Goal: Find contact information: Find contact information

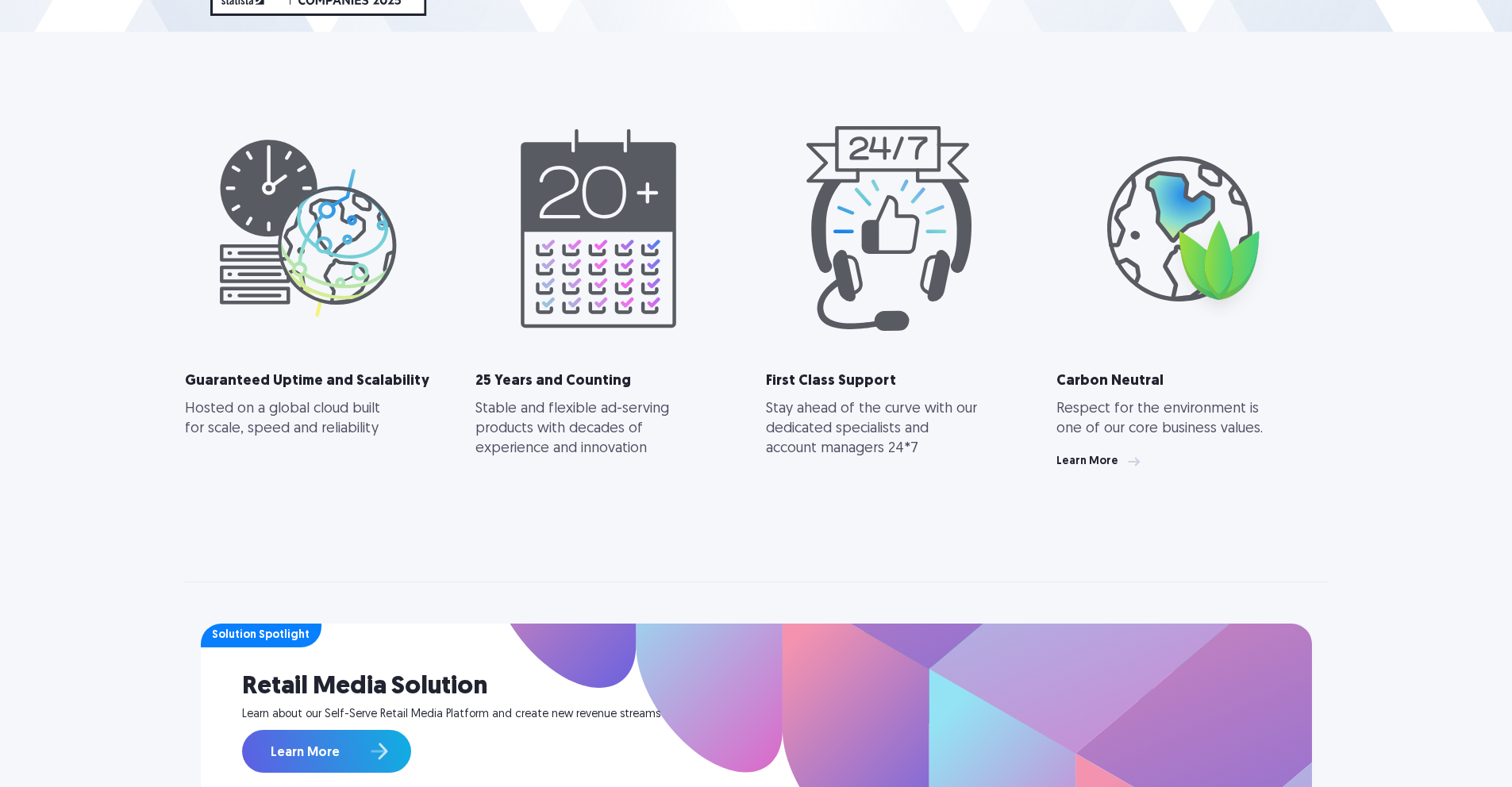
scroll to position [335, 0]
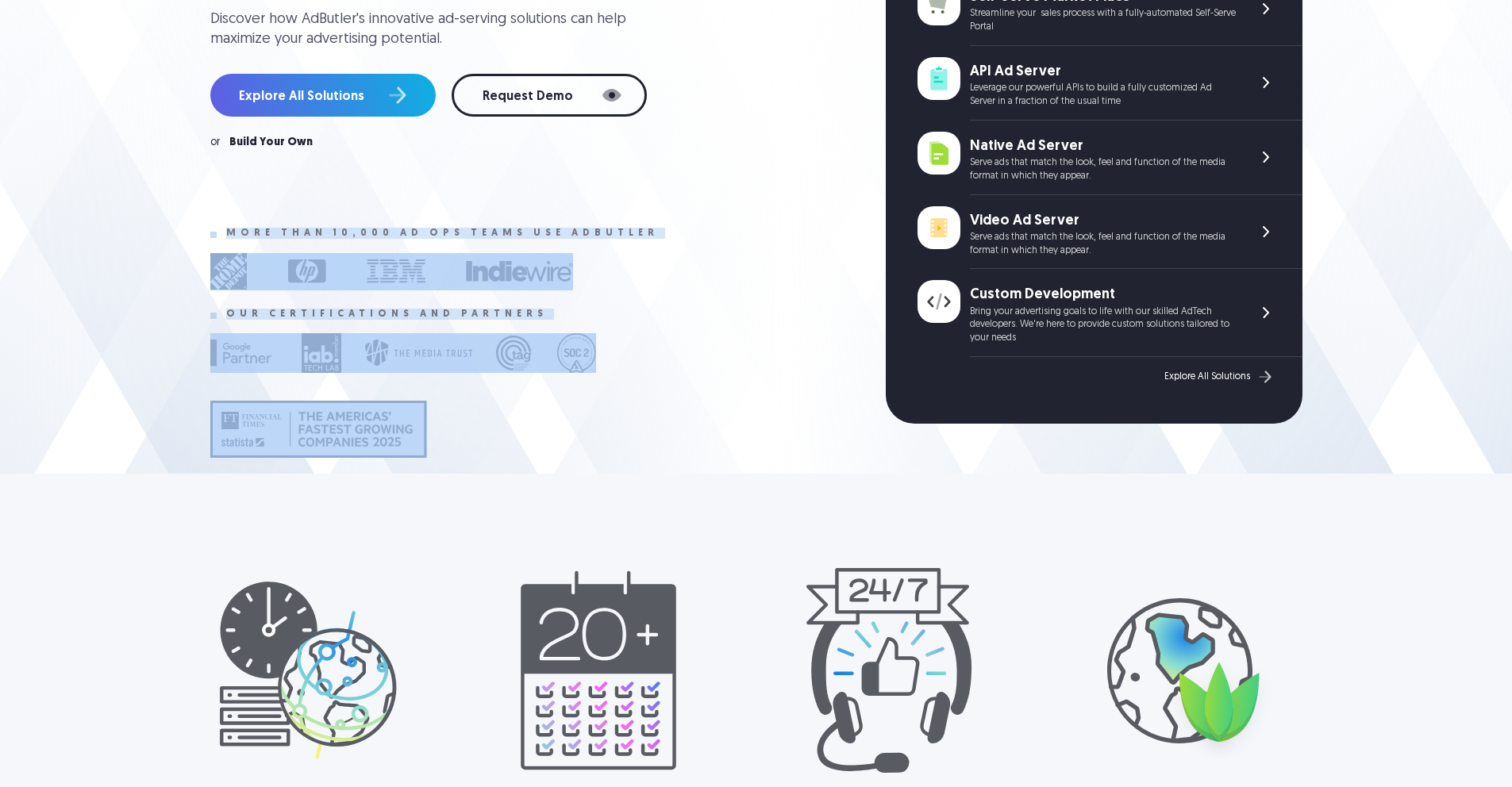
drag, startPoint x: 200, startPoint y: 259, endPoint x: 424, endPoint y: 463, distance: 303.0
click at [424, 463] on div "Flexible, scalable and reliable Ad Serving Platform to Monetize Your Digital Pr…" at bounding box center [756, 117] width 1143 height 714
click at [418, 236] on div "Flexible, scalable and reliable Ad Serving Platform to Monetize Your Digital Pr…" at bounding box center [548, 135] width 676 height 751
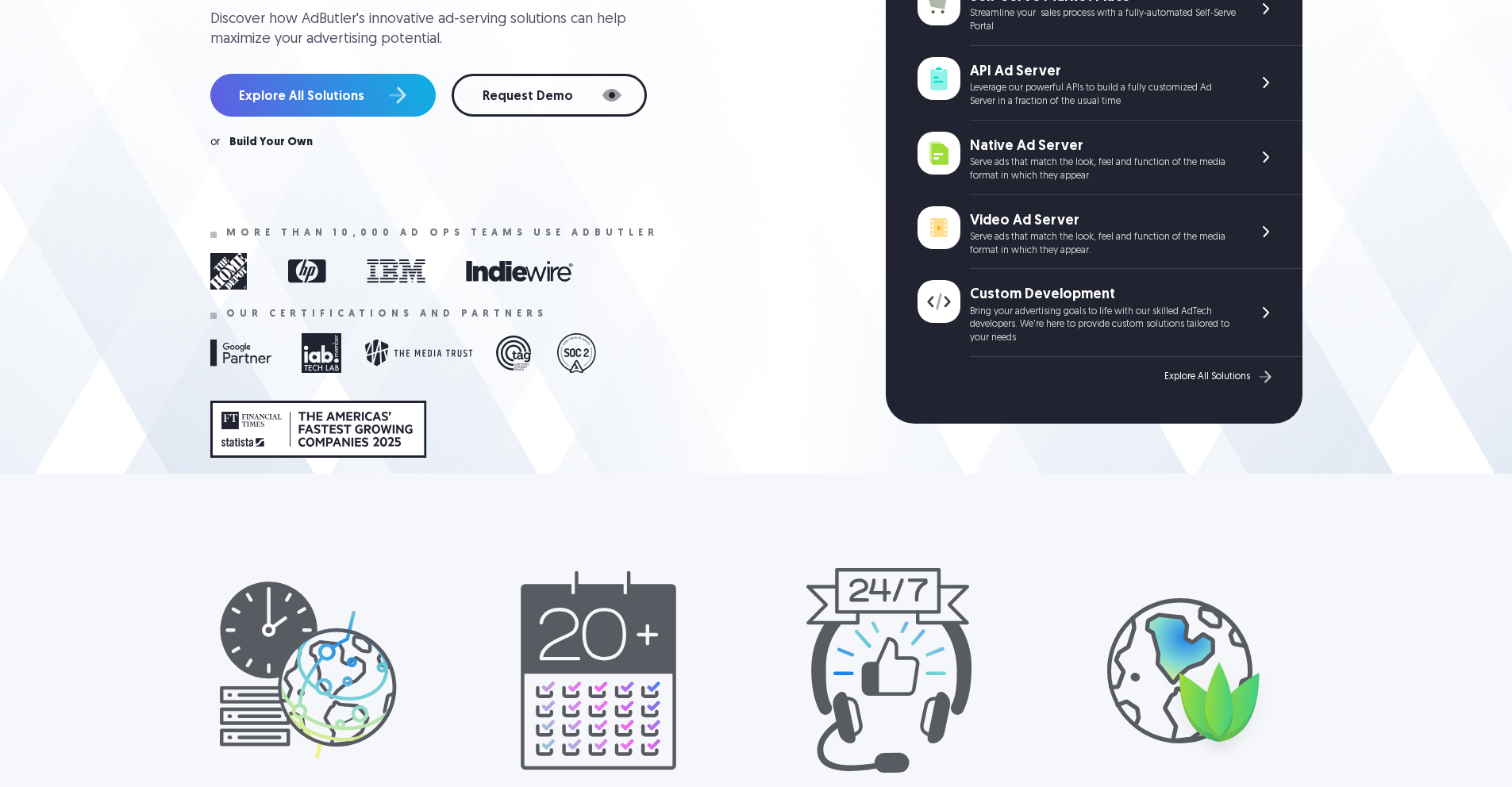
click at [466, 290] on img at bounding box center [392, 271] width 363 height 37
drag, startPoint x: 209, startPoint y: 245, endPoint x: 541, endPoint y: 257, distance: 332.2
click at [538, 257] on div "Flexible, scalable and reliable Ad Serving Platform to Monetize Your Digital Pr…" at bounding box center [548, 135] width 676 height 751
click at [296, 247] on div "Flexible, scalable and reliable Ad Serving Platform to Monetize Your Digital Pr…" at bounding box center [548, 135] width 676 height 751
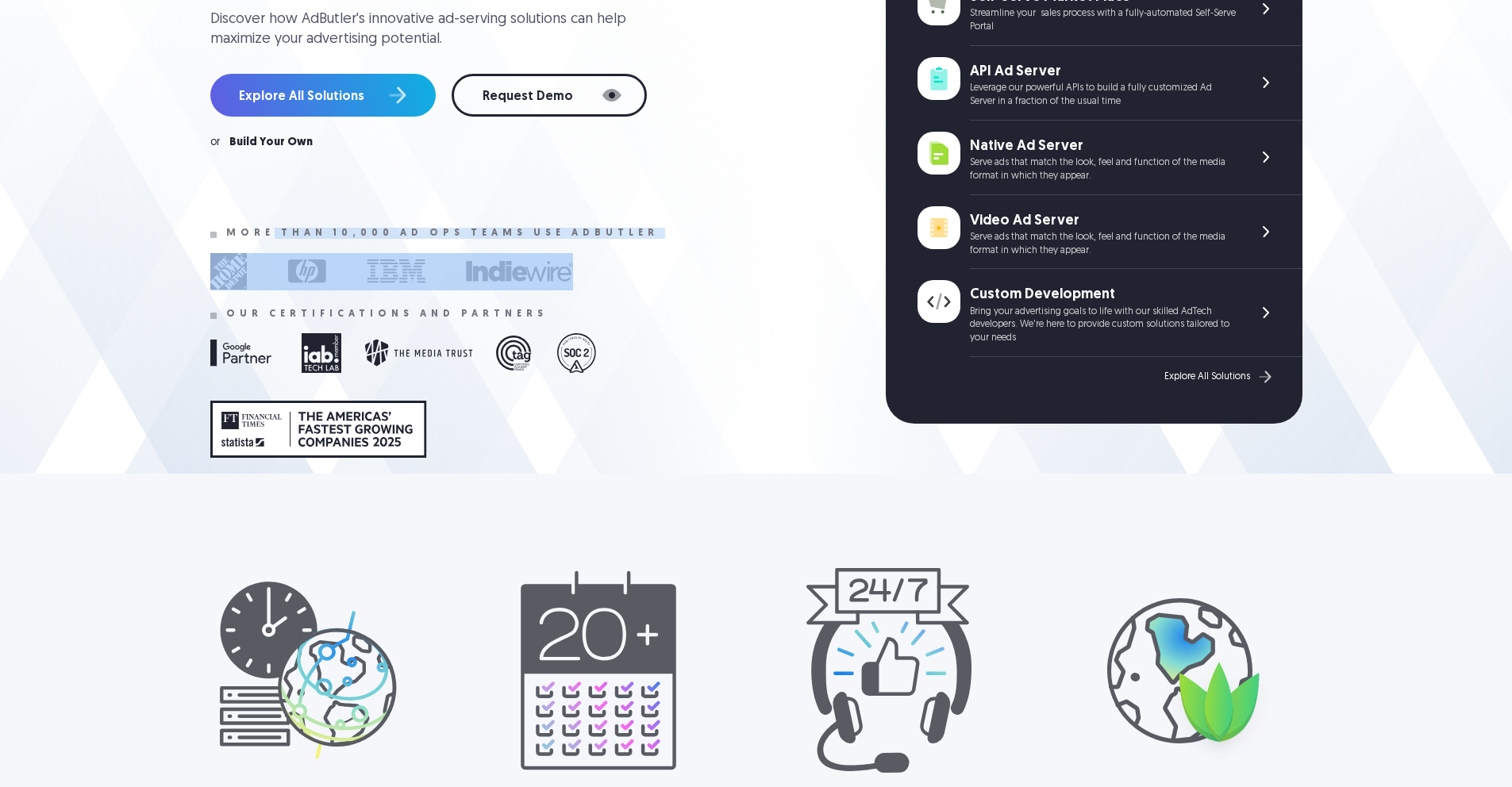
drag, startPoint x: 268, startPoint y: 264, endPoint x: 572, endPoint y: 327, distance: 310.5
click at [572, 296] on div "More than 10,000 ad ops teams use adbutler" at bounding box center [468, 261] width 516 height 68
click at [580, 296] on div at bounding box center [468, 272] width 516 height 48
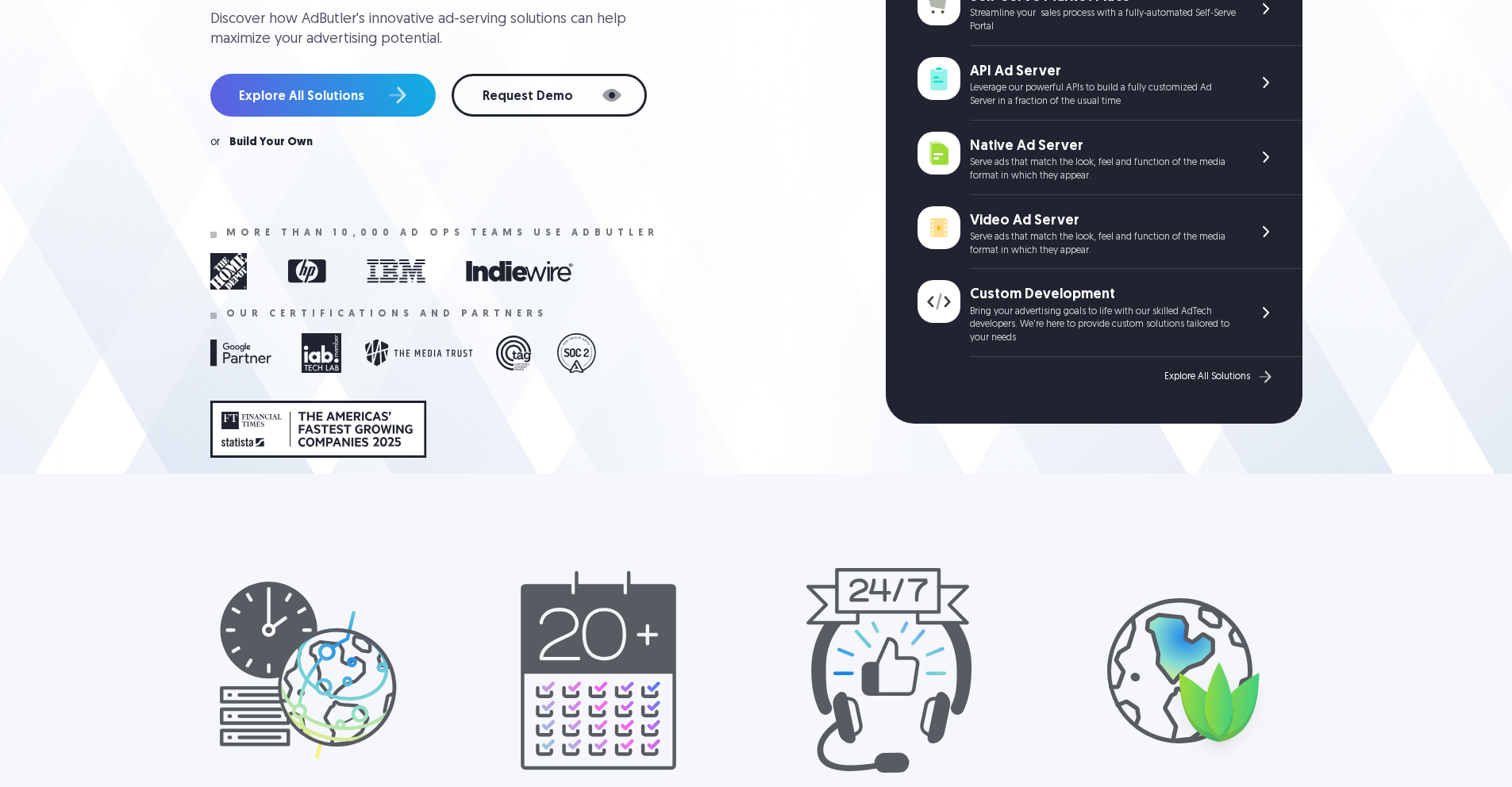
click at [434, 453] on div at bounding box center [539, 429] width 657 height 48
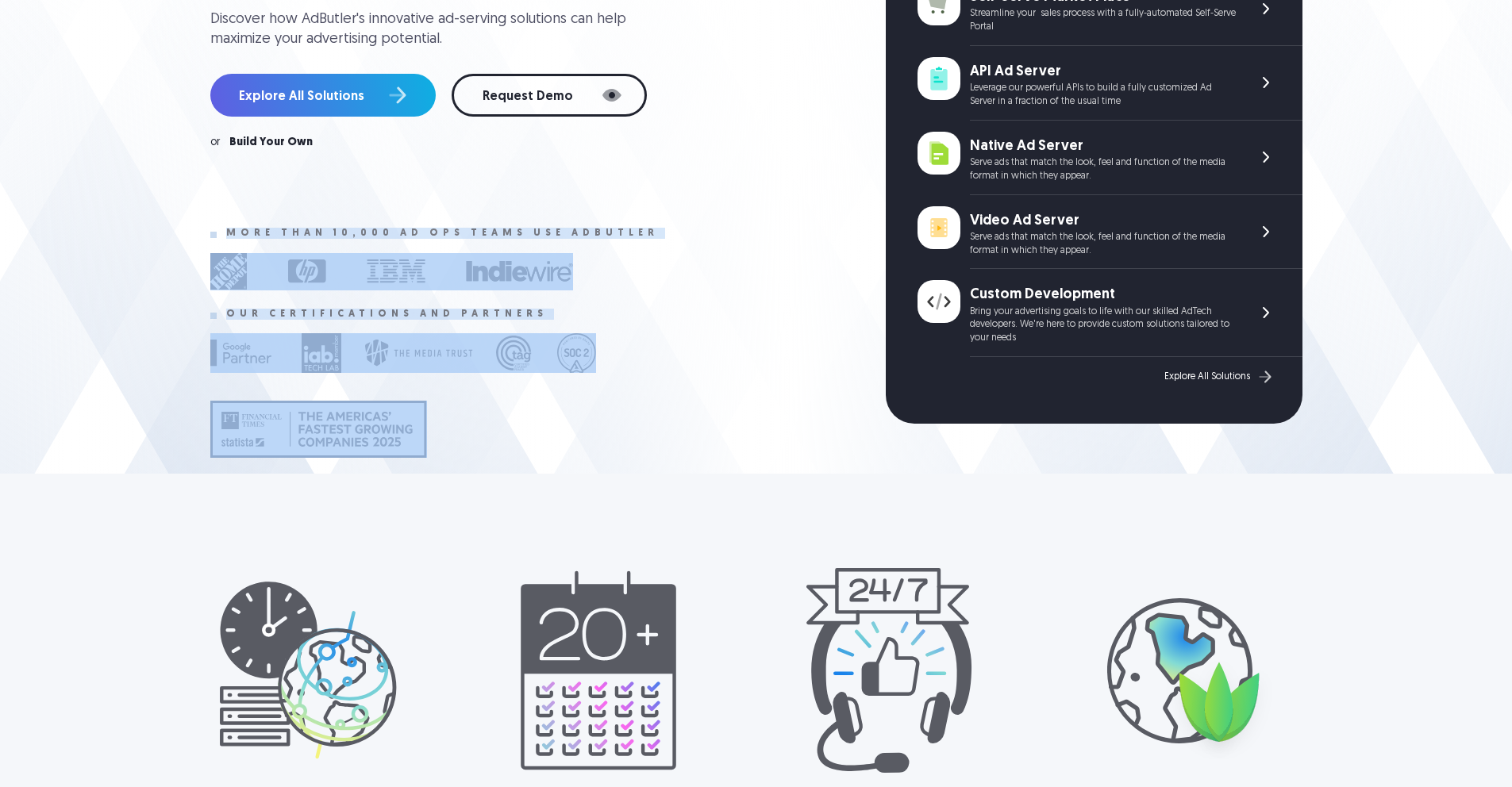
drag, startPoint x: 465, startPoint y: 426, endPoint x: 181, endPoint y: 245, distance: 336.8
click at [181, 245] on section "Flexible, scalable and reliable Ad Serving Platform to Monetize Your Digital Pr…" at bounding box center [756, 69] width 1512 height 810
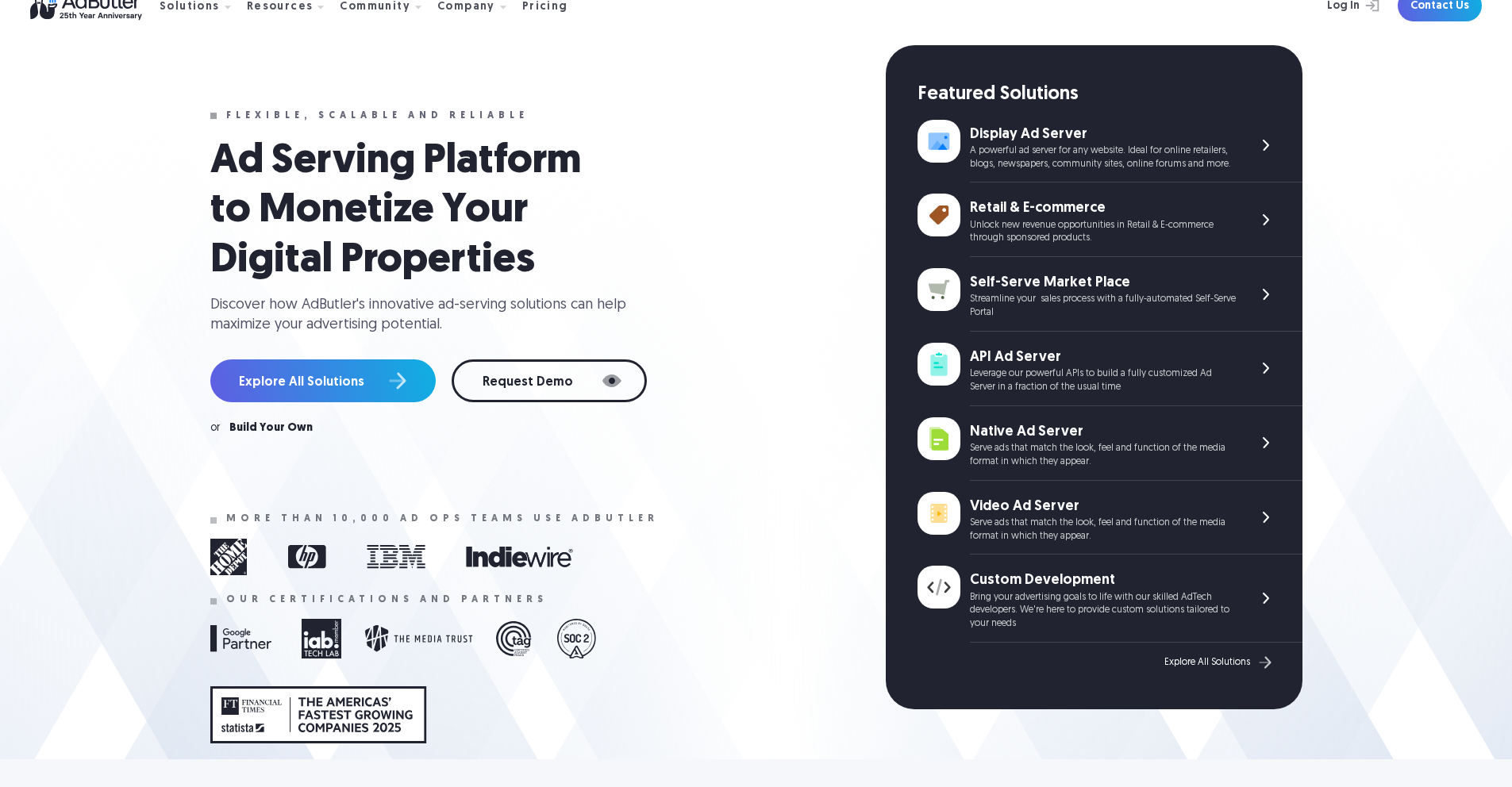
click at [744, 434] on div "Ad Serving Platform to Monetize Your Digital Properties Discover how AdButler's…" at bounding box center [539, 285] width 657 height 296
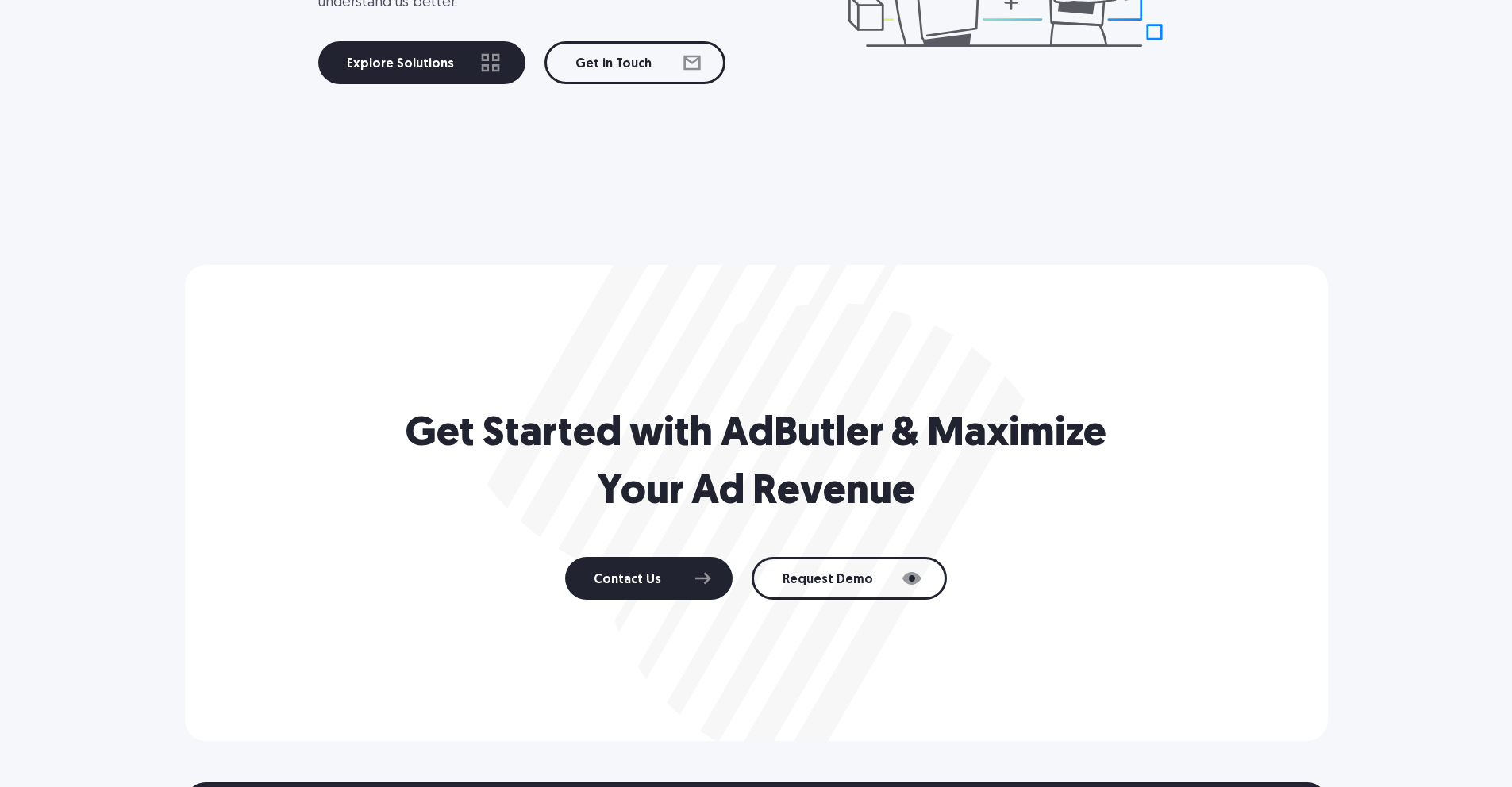
scroll to position [3326, 0]
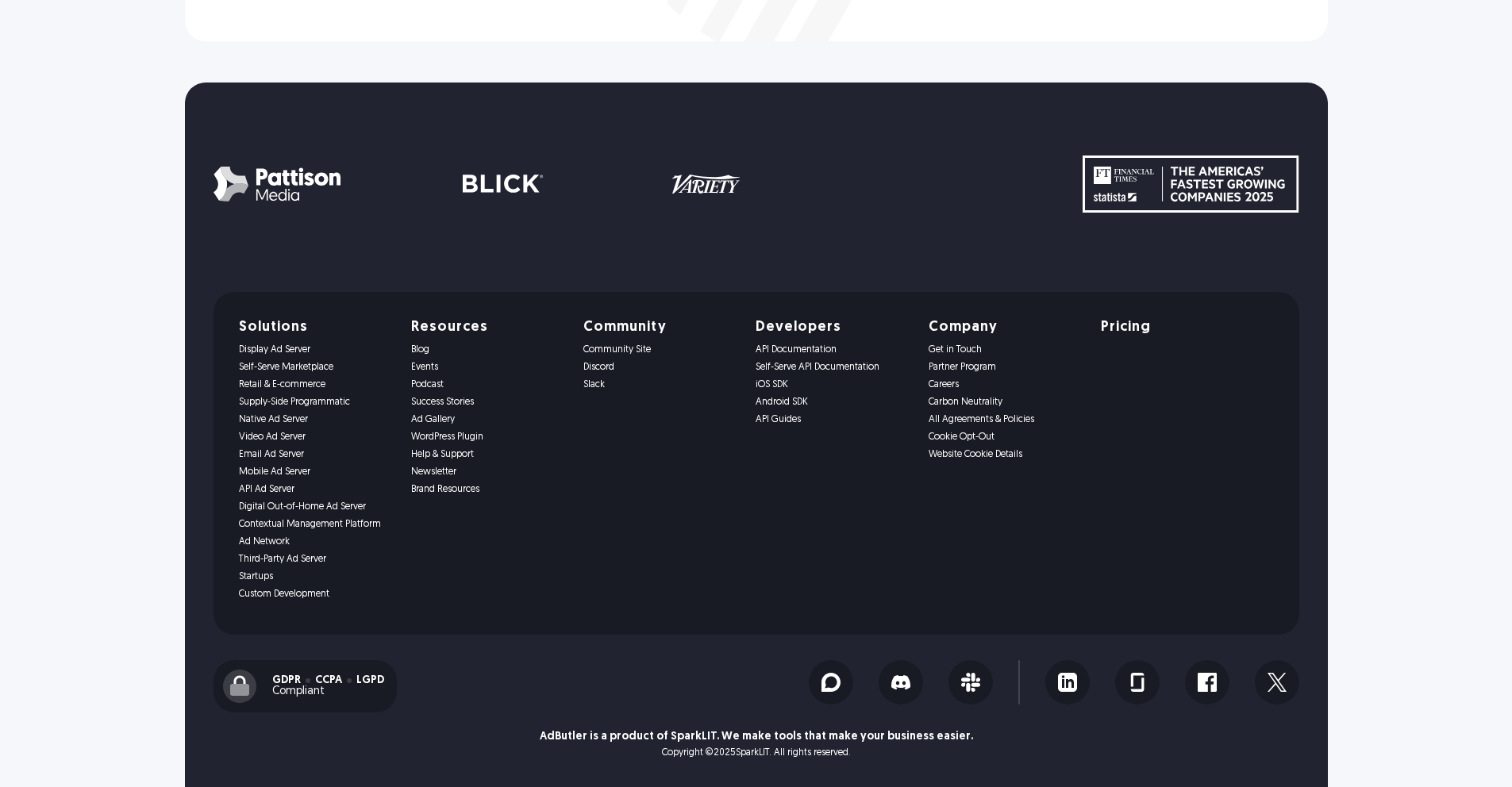
click at [1002, 384] on link "Careers" at bounding box center [1005, 384] width 153 height 11
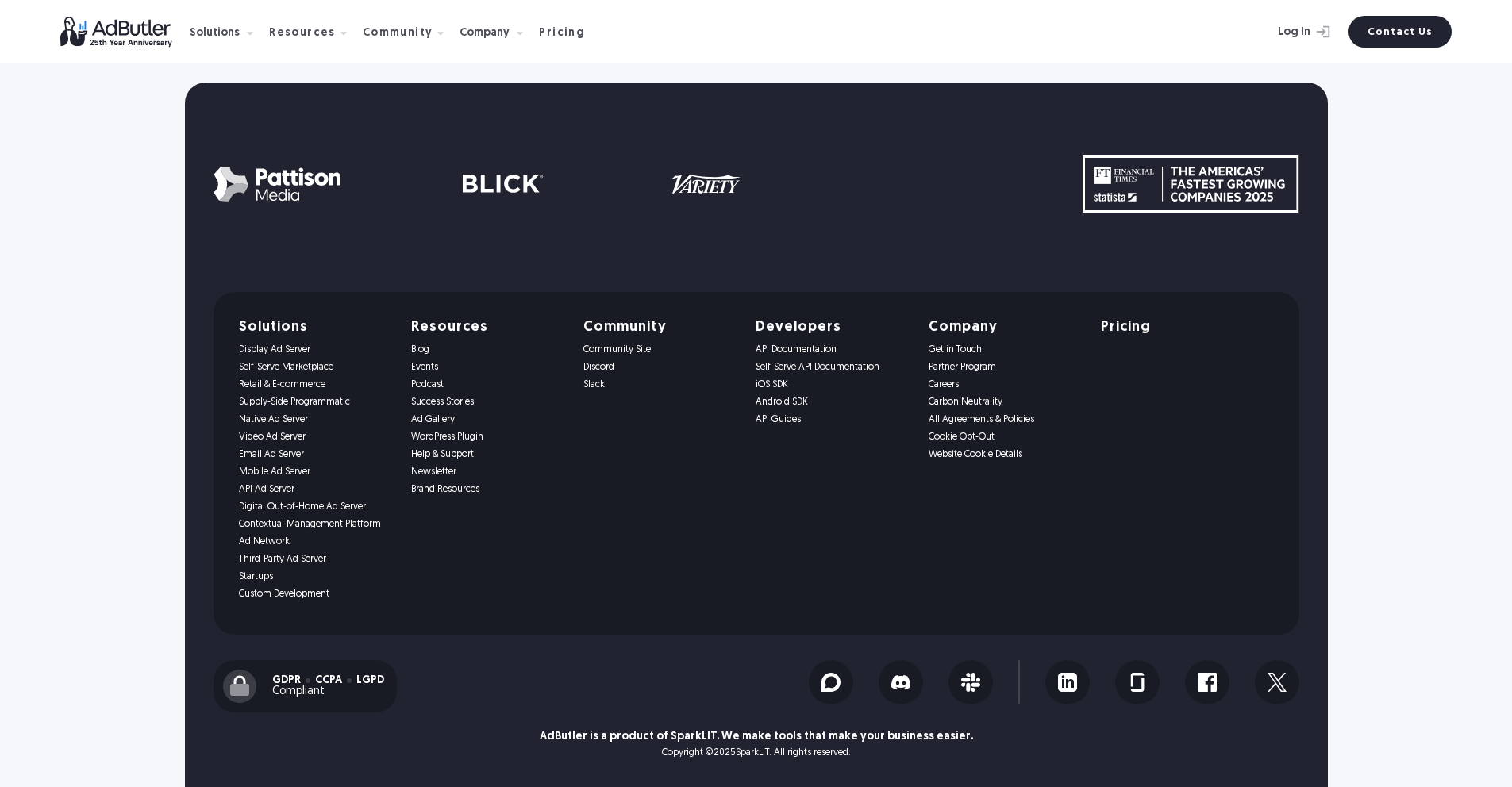
click at [994, 348] on link "Get in Touch" at bounding box center [1005, 350] width 153 height 11
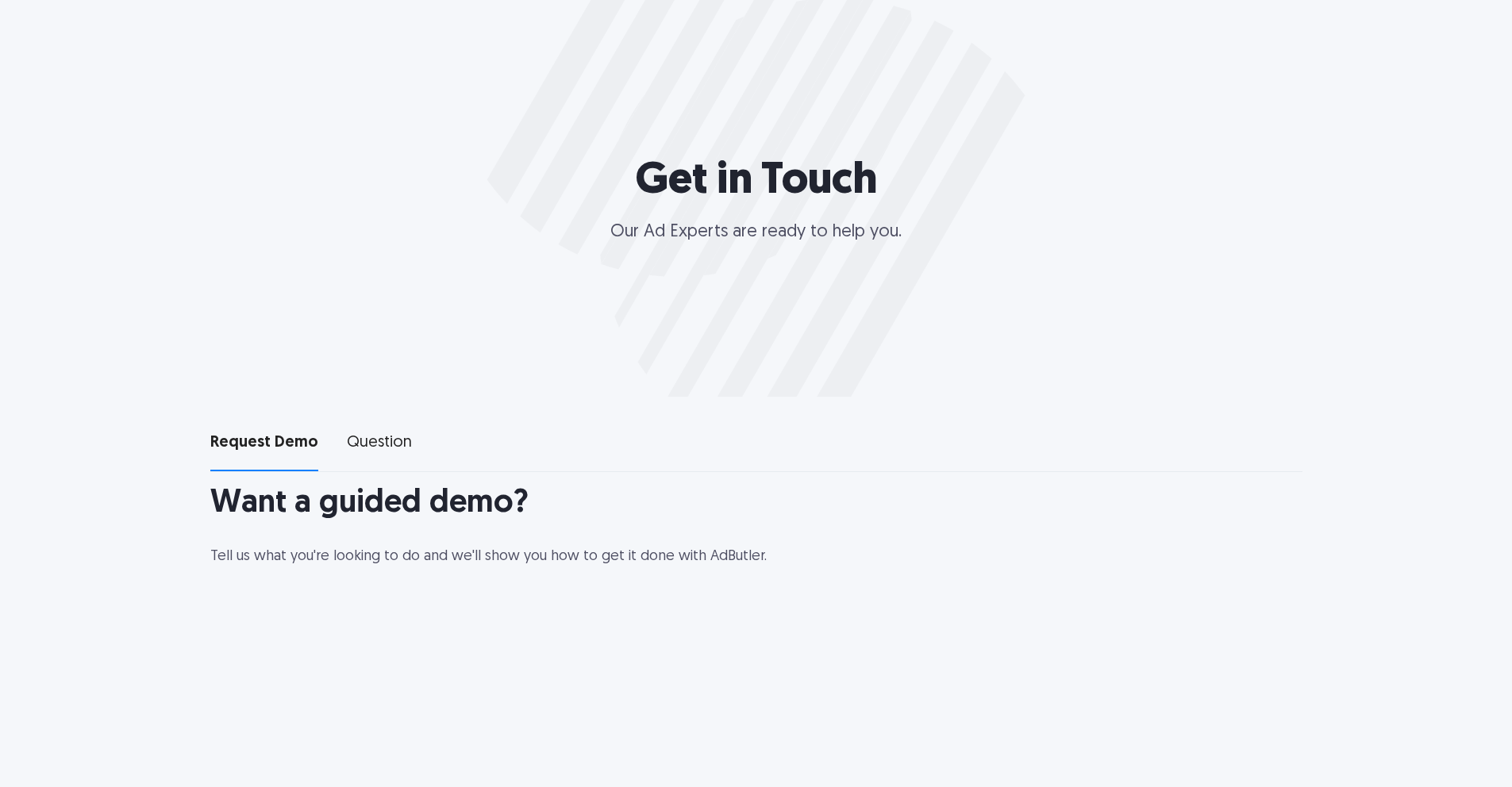
select select "[GEOGRAPHIC_DATA]"
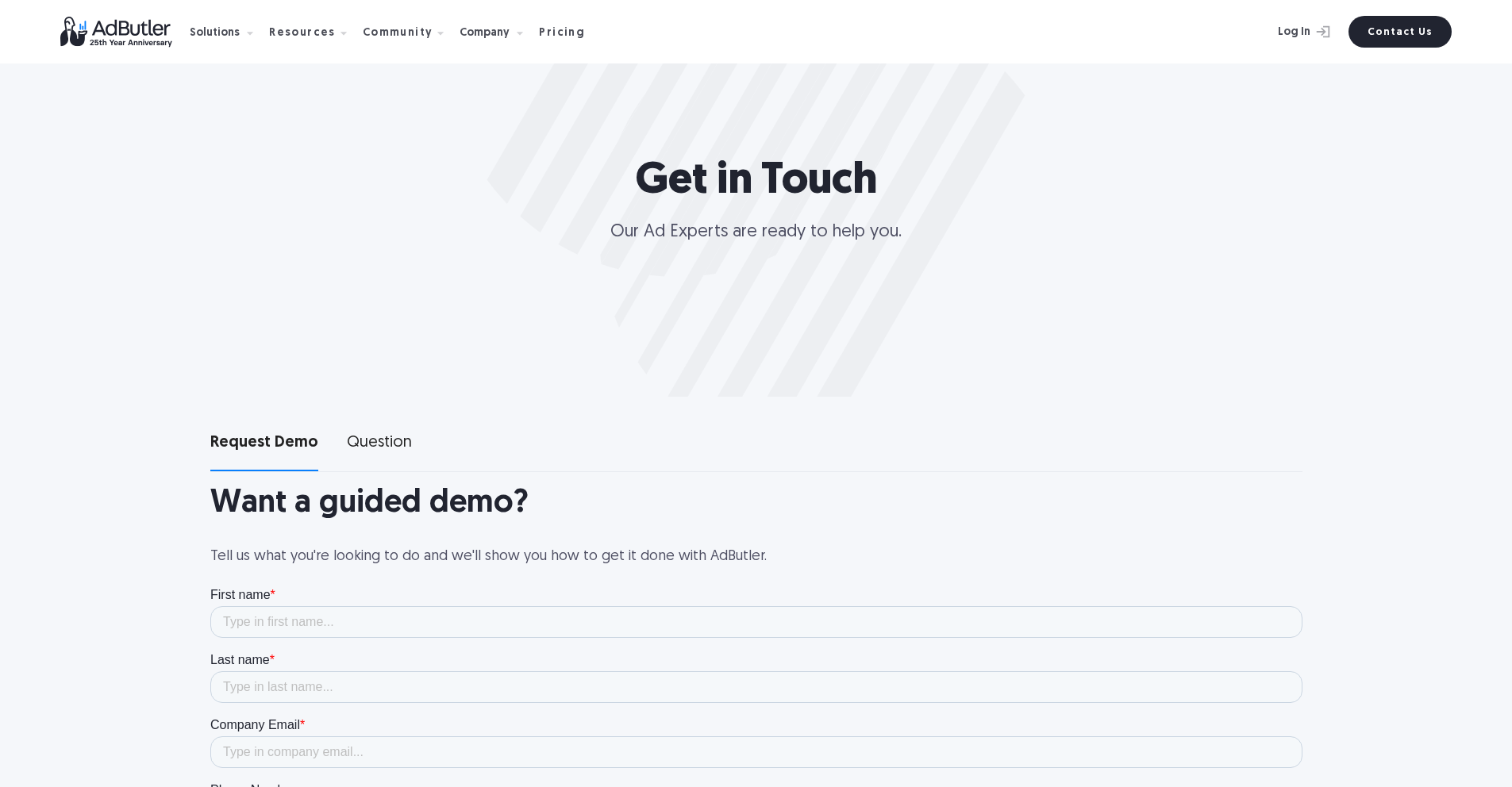
click at [142, 43] on img at bounding box center [125, 32] width 130 height 31
